Goal: Find specific page/section: Find specific page/section

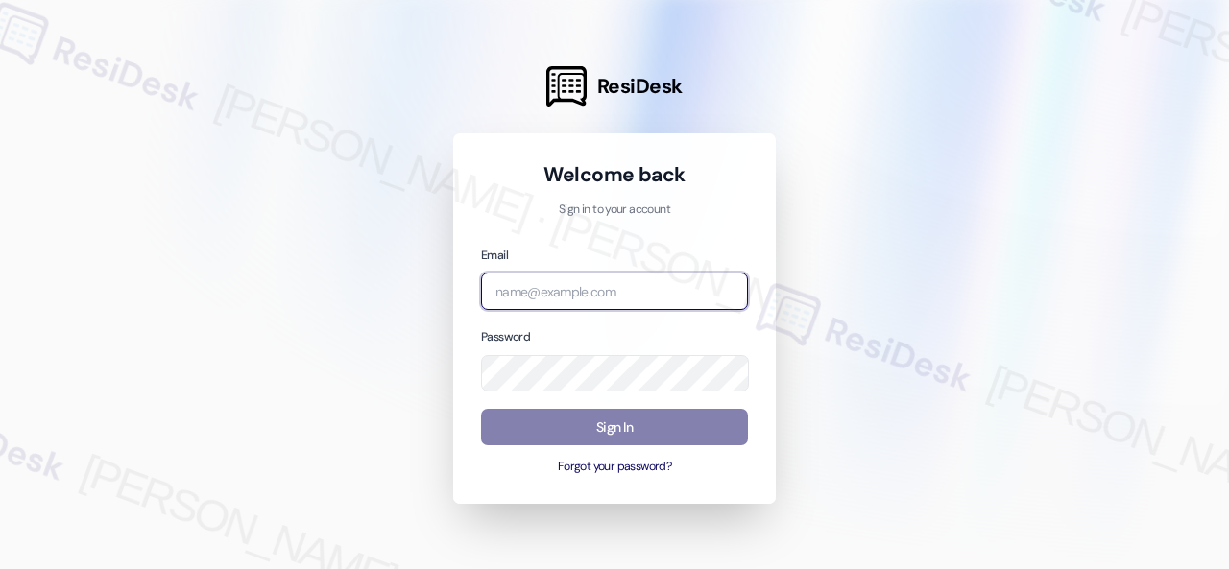
paste input "automated-surveys-birchstone_residential-resen.fifteen@birchstone_[DOMAIN_NAME]"
type input "automated-surveys-birchstone_residential-resen.fifteen@birchstone_[DOMAIN_NAME]"
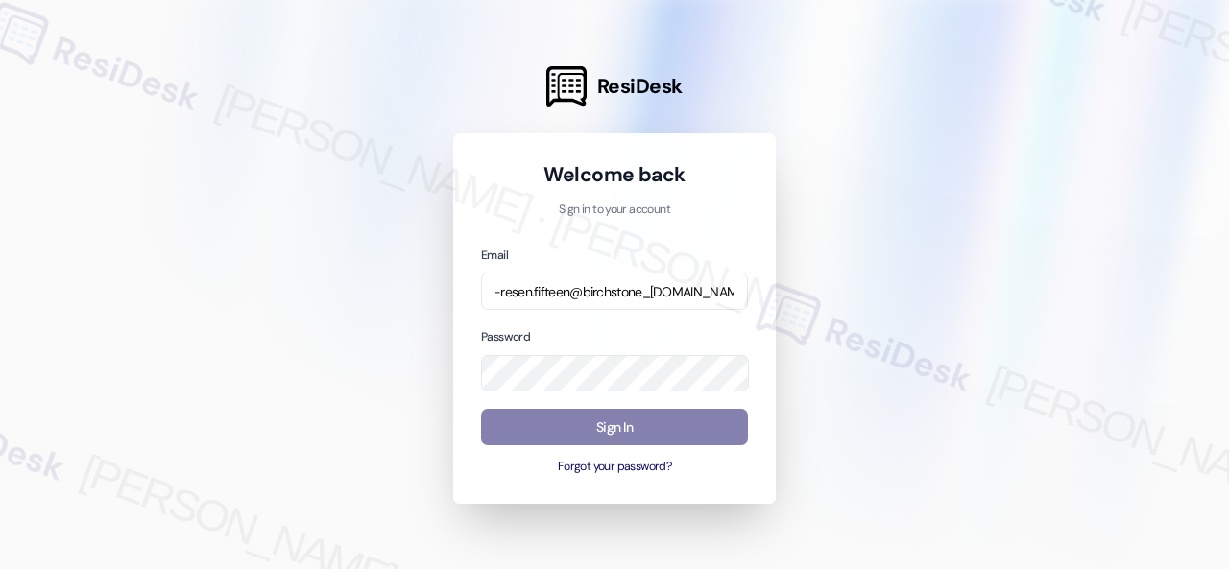
scroll to position [0, 0]
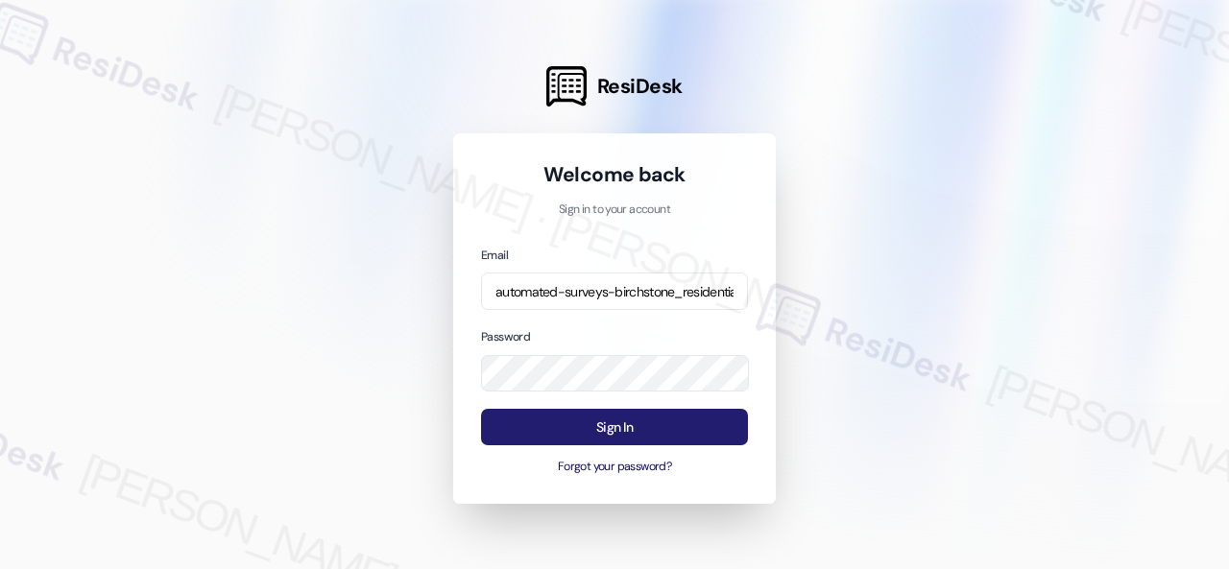
click at [618, 427] on button "Sign In" at bounding box center [614, 427] width 267 height 37
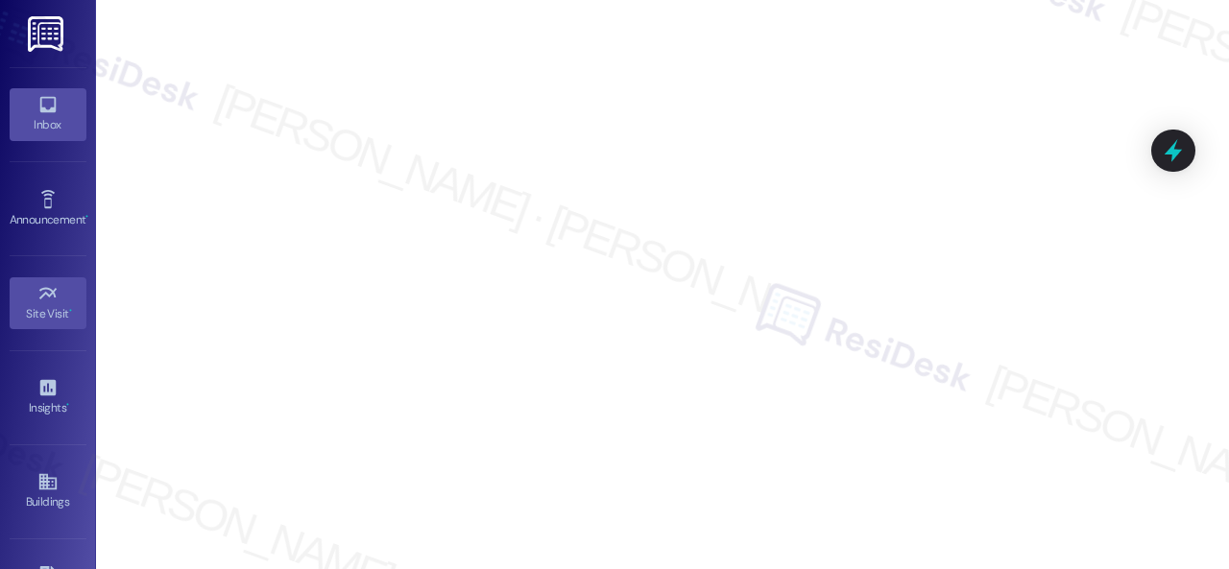
click at [39, 111] on icon at bounding box center [47, 105] width 16 height 16
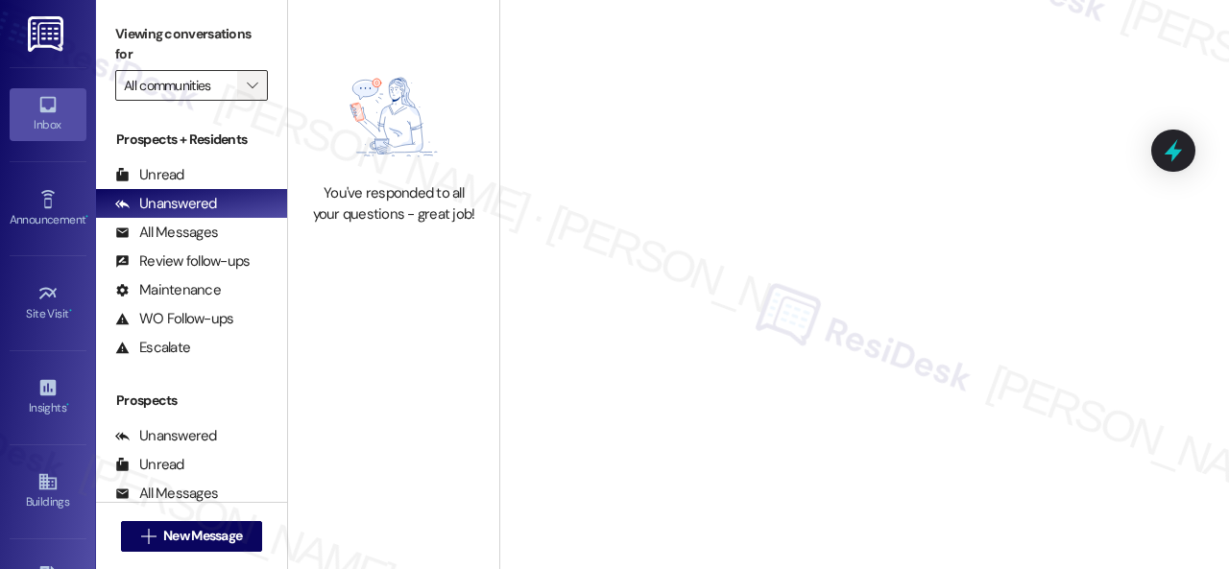
click at [263, 84] on button "" at bounding box center [252, 85] width 31 height 31
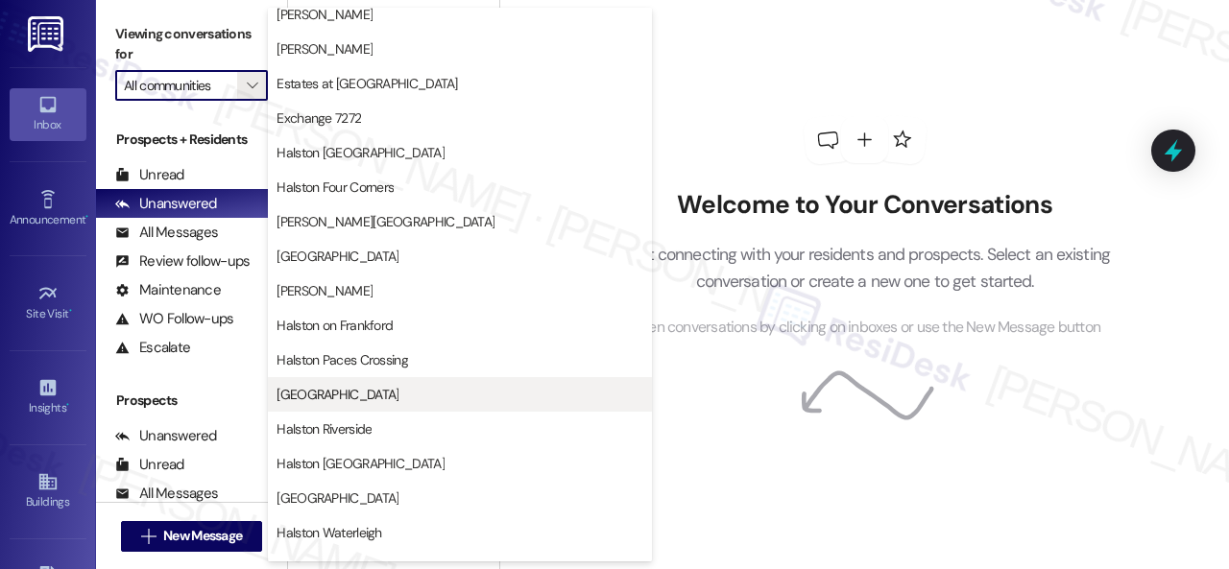
scroll to position [480, 0]
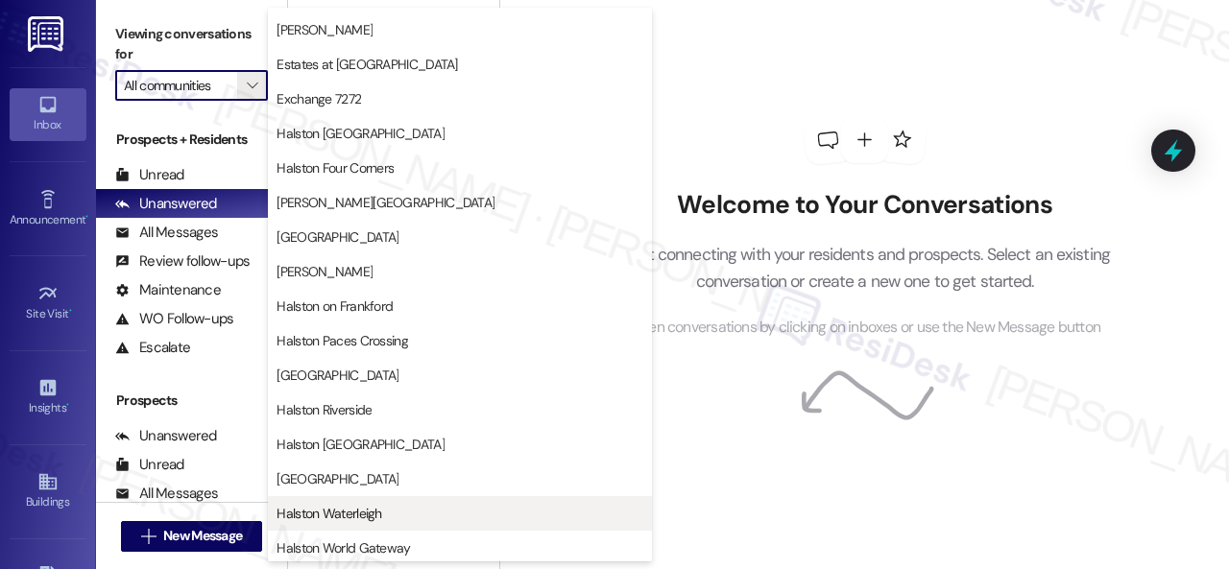
click at [356, 515] on span "Halston Waterleigh" at bounding box center [329, 513] width 105 height 19
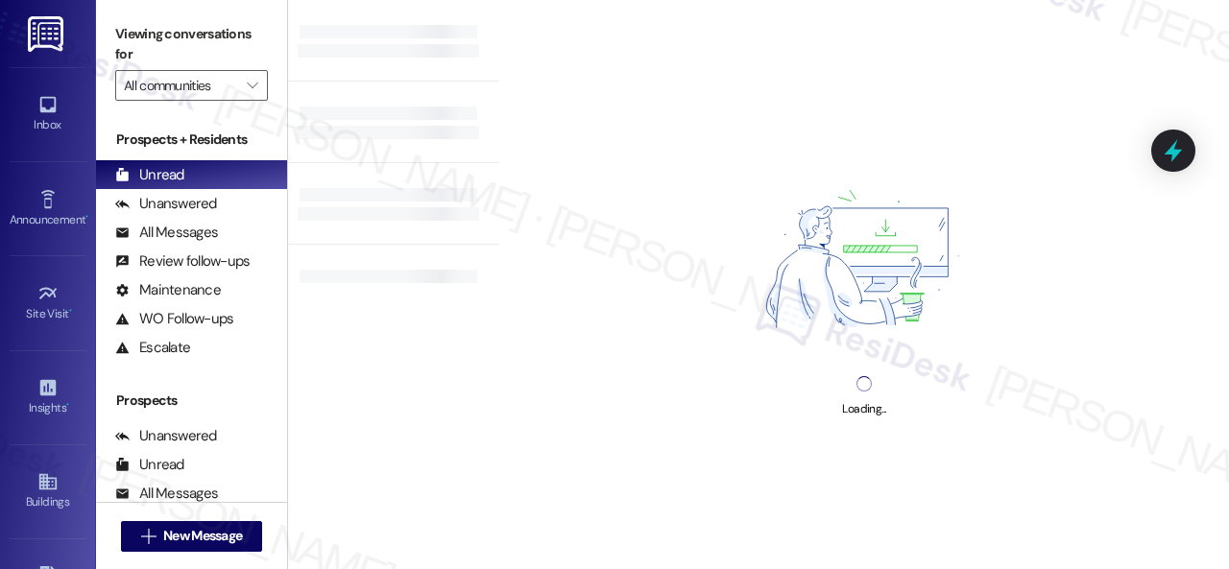
type input "Halston Waterleigh"
